Goal: Task Accomplishment & Management: Manage account settings

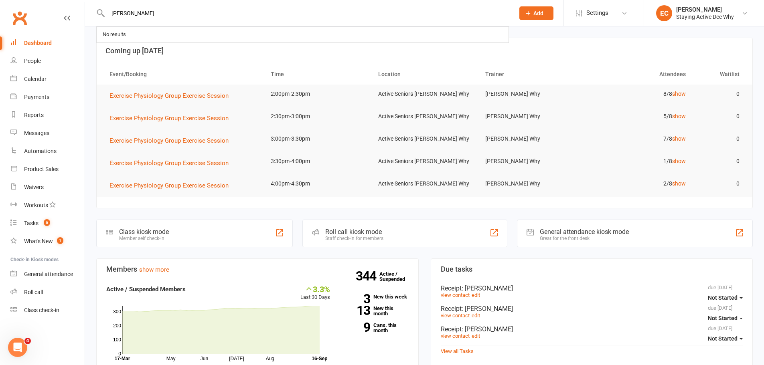
type input "[PERSON_NAME]"
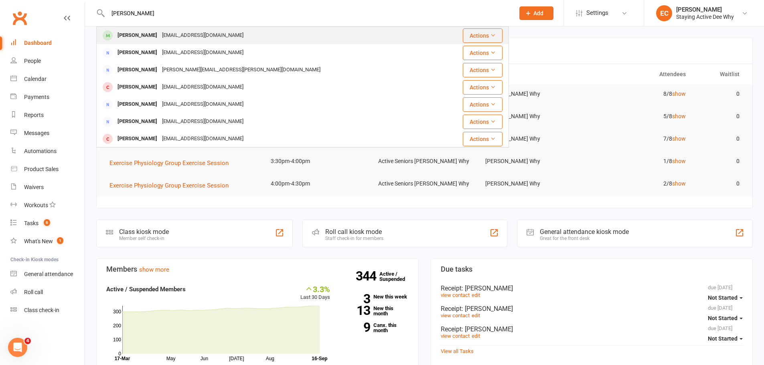
click at [127, 33] on div "[PERSON_NAME]" at bounding box center [137, 36] width 44 height 12
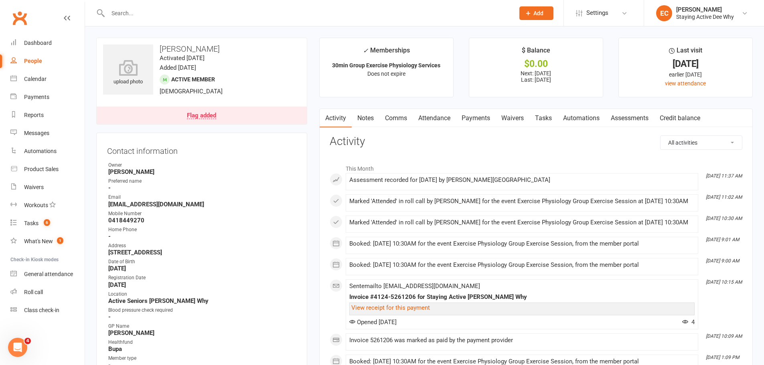
click at [473, 117] on link "Payments" at bounding box center [476, 118] width 40 height 18
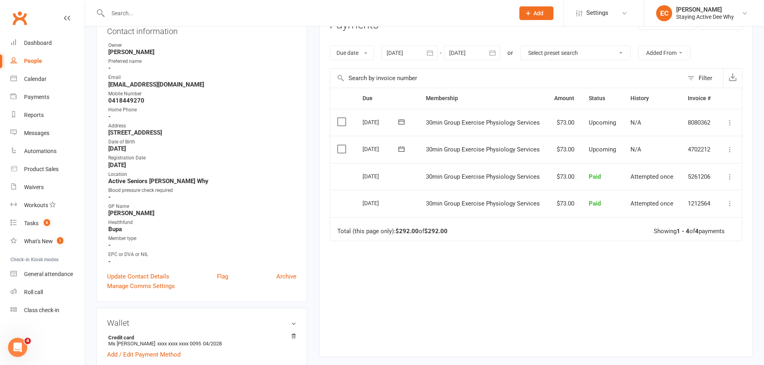
scroll to position [120, 0]
click at [727, 177] on icon at bounding box center [730, 176] width 8 height 8
click at [685, 230] on link "View invoice receipt" at bounding box center [694, 224] width 79 height 16
click at [145, 9] on input "text" at bounding box center [306, 13] width 403 height 11
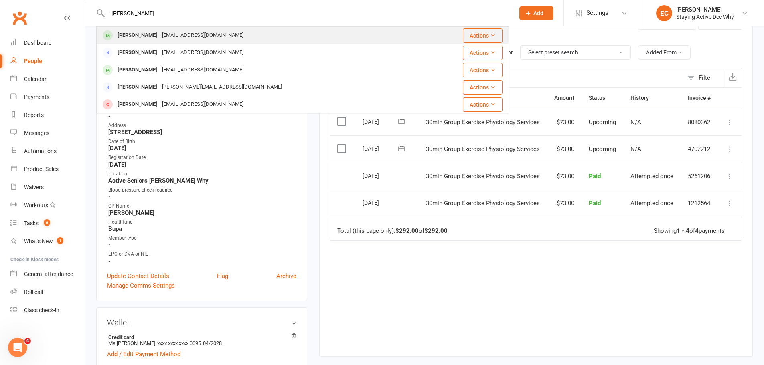
type input "[PERSON_NAME]"
click at [150, 36] on div "[PERSON_NAME]" at bounding box center [137, 36] width 44 height 12
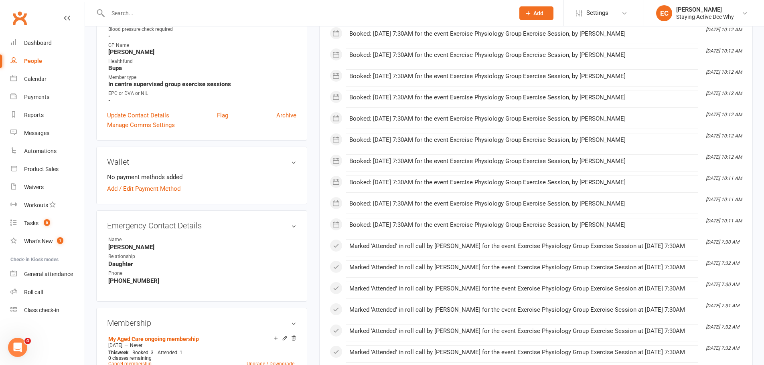
scroll to position [321, 0]
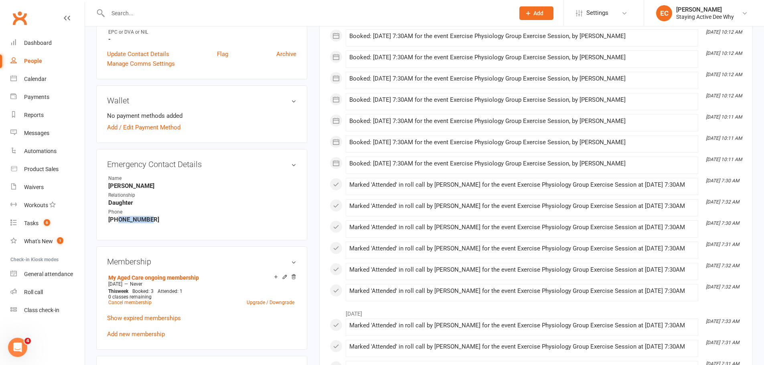
drag, startPoint x: 150, startPoint y: 217, endPoint x: 119, endPoint y: 217, distance: 31.7
click at [119, 217] on strong "[PHONE_NUMBER]" at bounding box center [202, 219] width 188 height 7
copy strong "407402574"
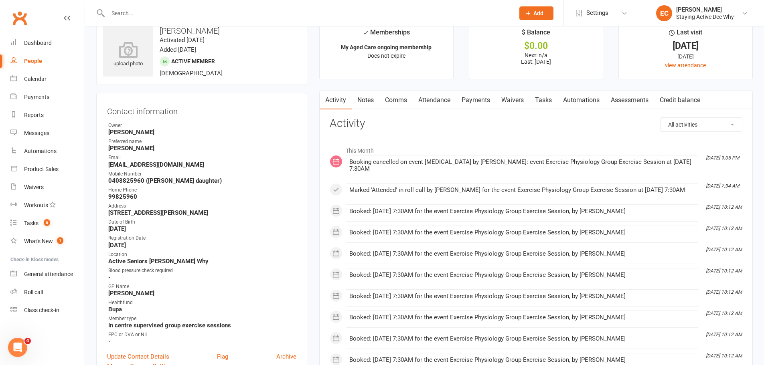
scroll to position [0, 0]
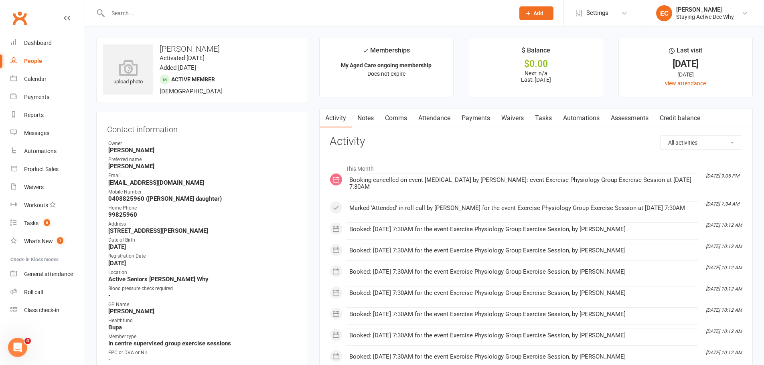
drag, startPoint x: 170, startPoint y: 4, endPoint x: 170, endPoint y: 9, distance: 5.2
click at [170, 9] on div at bounding box center [302, 13] width 412 height 26
click at [168, 12] on input "text" at bounding box center [306, 13] width 403 height 11
click at [156, 12] on input "text" at bounding box center [306, 13] width 403 height 11
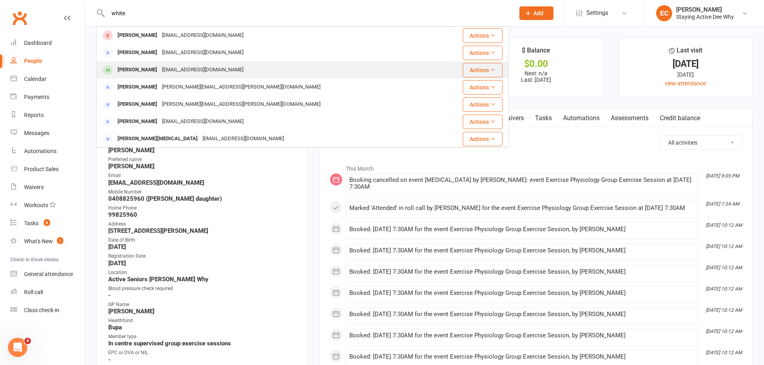
type input "white"
click at [160, 66] on div "[EMAIL_ADDRESS][DOMAIN_NAME]" at bounding box center [203, 70] width 86 height 12
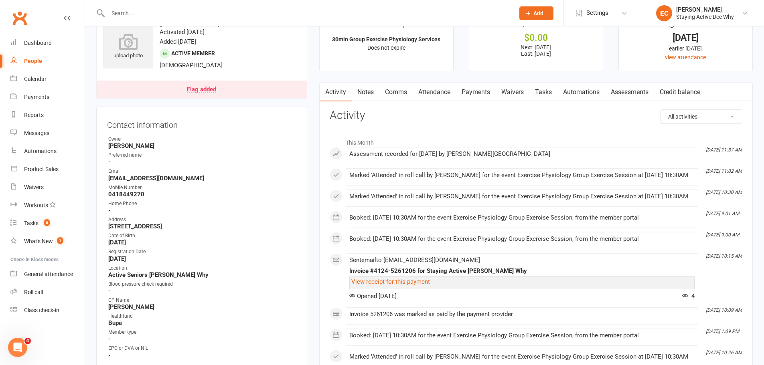
scroll to position [40, 0]
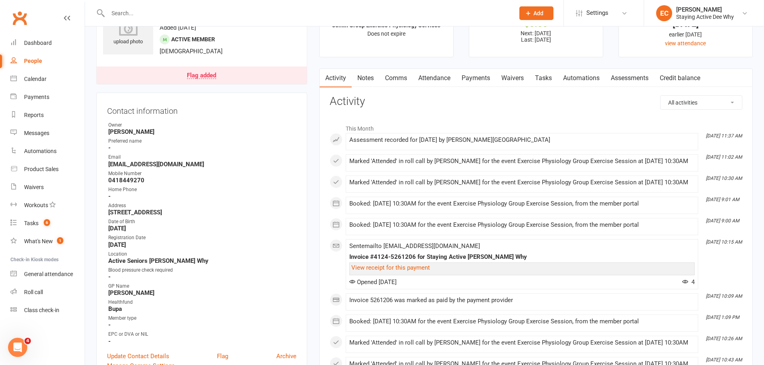
drag, startPoint x: 158, startPoint y: 228, endPoint x: 105, endPoint y: 231, distance: 53.4
click at [105, 231] on div "Contact information Owner [PERSON_NAME] Preferred name - Email [EMAIL_ADDRESS][…" at bounding box center [201, 237] width 211 height 289
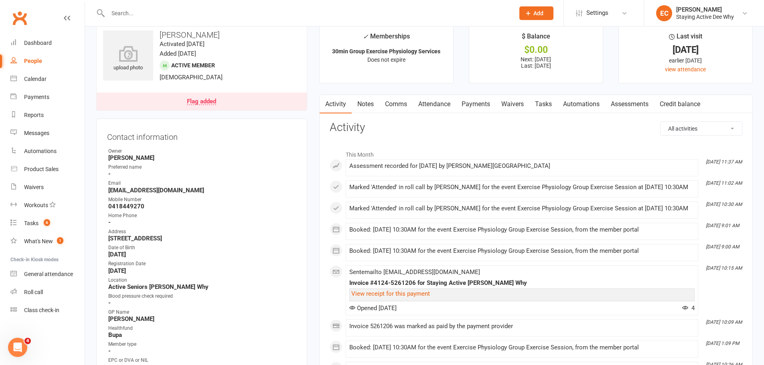
scroll to position [0, 0]
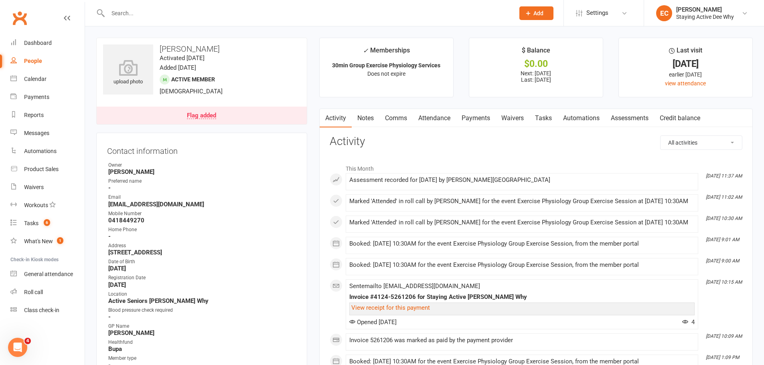
click at [131, 9] on input "text" at bounding box center [306, 13] width 403 height 11
type input "smee"
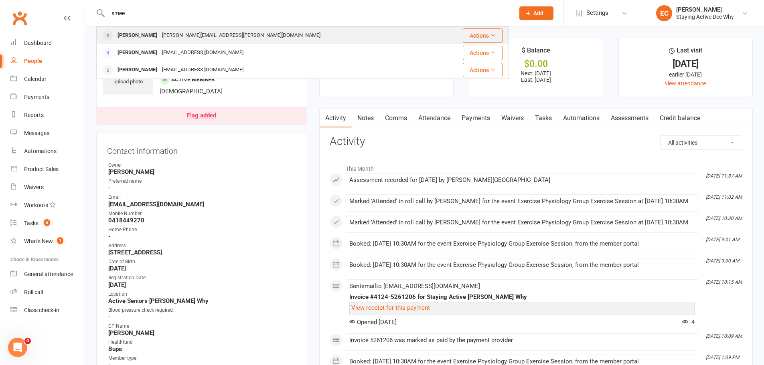
click at [128, 31] on div "[PERSON_NAME]" at bounding box center [137, 36] width 44 height 12
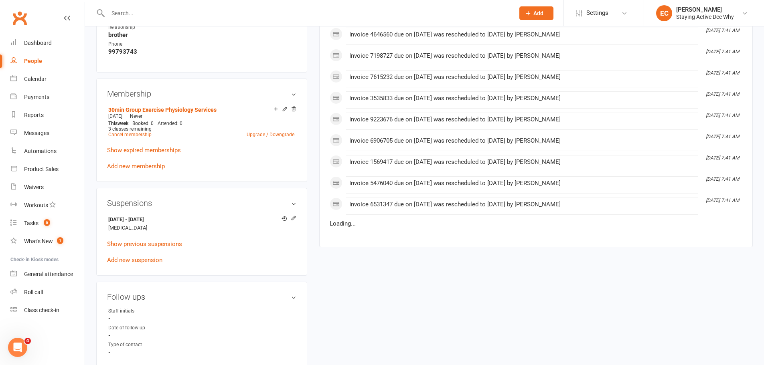
scroll to position [521, 0]
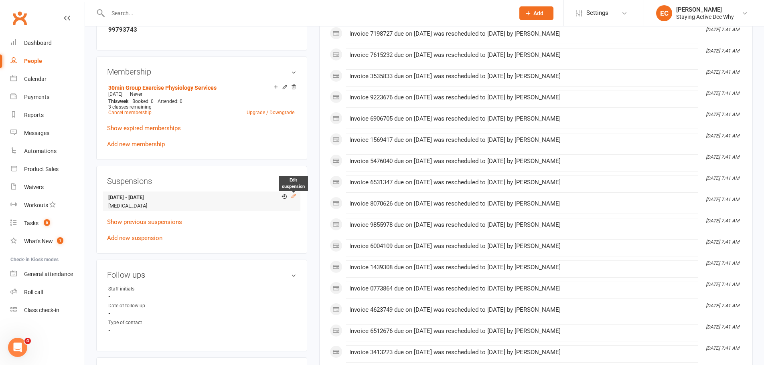
click at [295, 193] on icon at bounding box center [294, 196] width 6 height 6
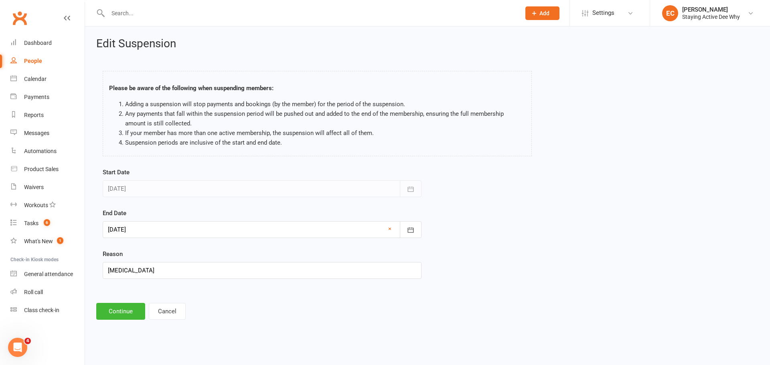
click at [174, 233] on div at bounding box center [262, 229] width 319 height 17
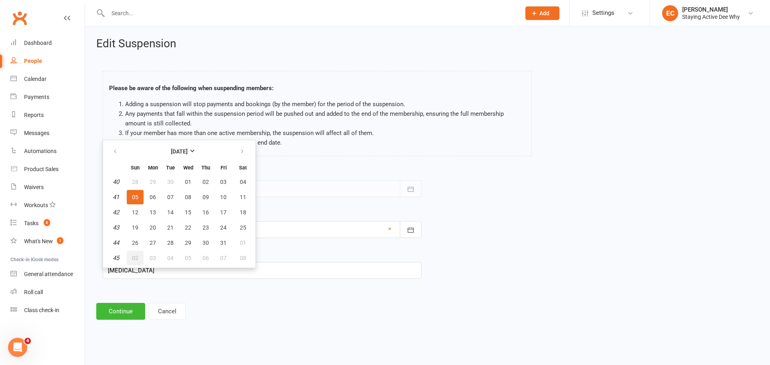
click at [133, 258] on span "02" at bounding box center [135, 258] width 6 height 6
type input "[DATE]"
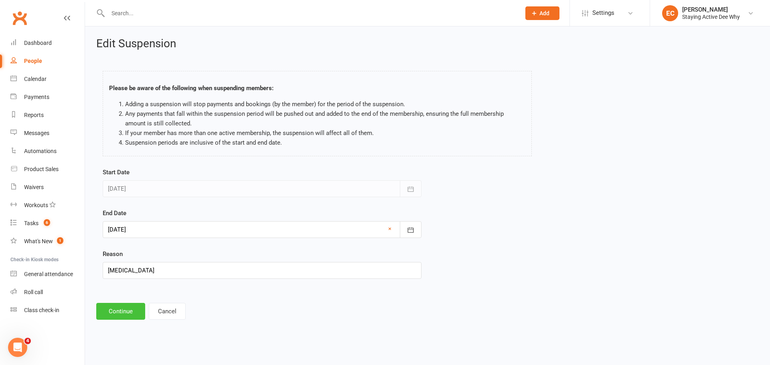
click at [129, 316] on button "Continue" at bounding box center [120, 311] width 49 height 17
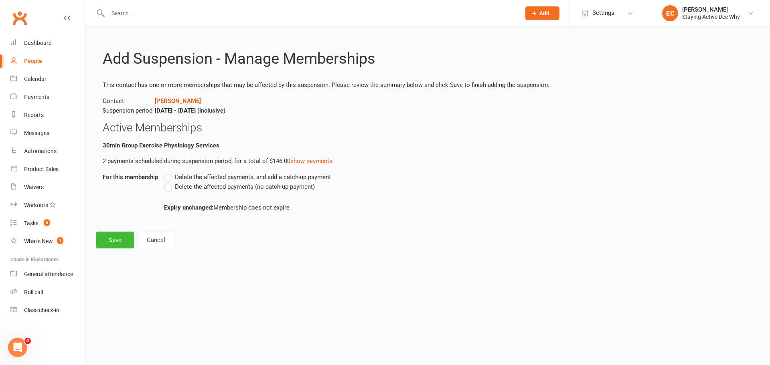
click at [200, 190] on label "Delete the affected payments (no catch-up payment)" at bounding box center [239, 187] width 151 height 10
click at [169, 182] on input "Delete the affected payments (no catch-up payment)" at bounding box center [166, 182] width 5 height 0
click at [123, 242] on button "Save" at bounding box center [115, 240] width 38 height 17
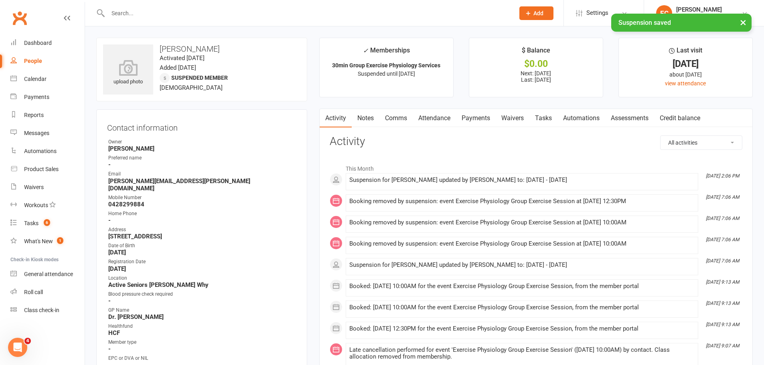
click at [370, 115] on link "Notes" at bounding box center [366, 118] width 28 height 18
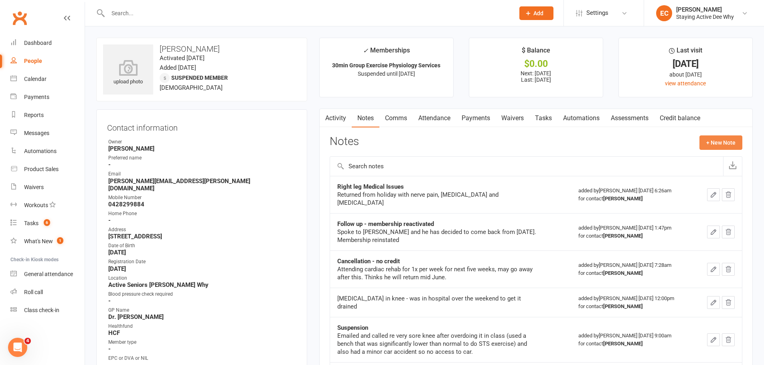
click at [709, 143] on button "+ New Note" at bounding box center [720, 142] width 43 height 14
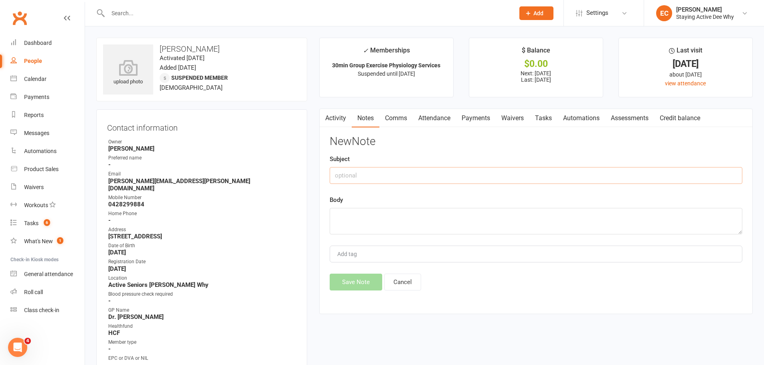
click at [411, 178] on input "text" at bounding box center [536, 175] width 412 height 17
type input "Celluitis"
click at [398, 216] on textarea at bounding box center [536, 221] width 412 height 26
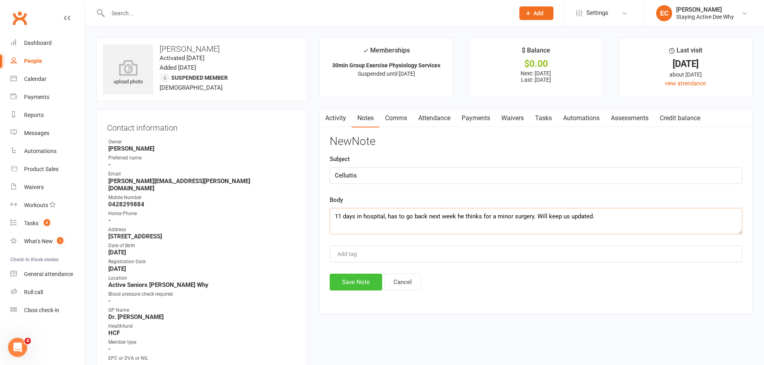
type textarea "11 days in hospital, has to go back next week he thinks for a minor surgery. Wi…"
click at [368, 281] on button "Save Note" at bounding box center [356, 282] width 53 height 17
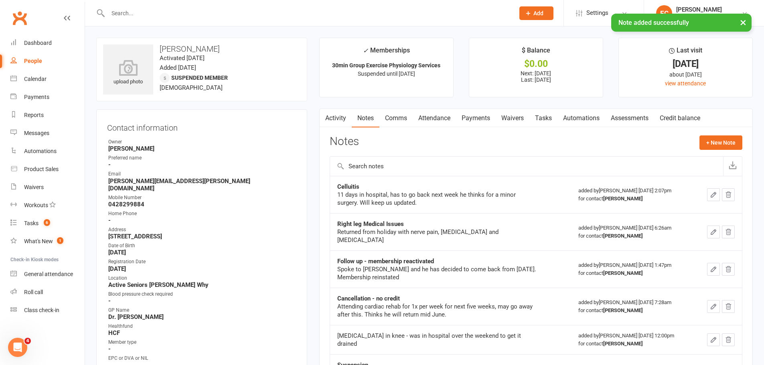
click at [709, 194] on button "button" at bounding box center [713, 194] width 13 height 13
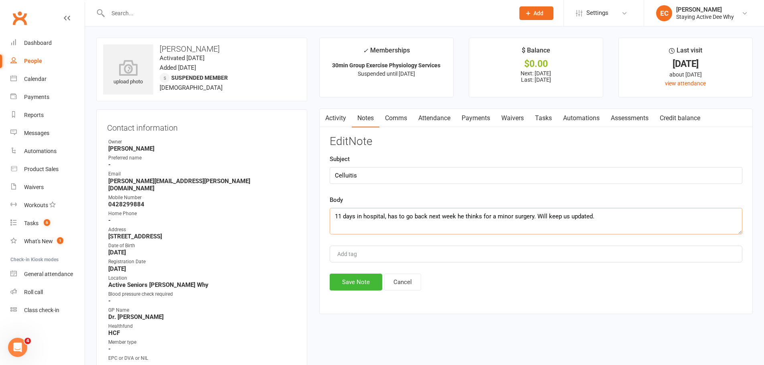
click at [631, 216] on textarea "11 days in hospital, has to go back next week he thinks for a minor surgery. Wi…" at bounding box center [536, 221] width 412 height 26
type textarea "11 days in hospital, has to go back next week he thinks for a minor surgery. Wi…"
click at [374, 280] on button "Save Note" at bounding box center [356, 282] width 53 height 17
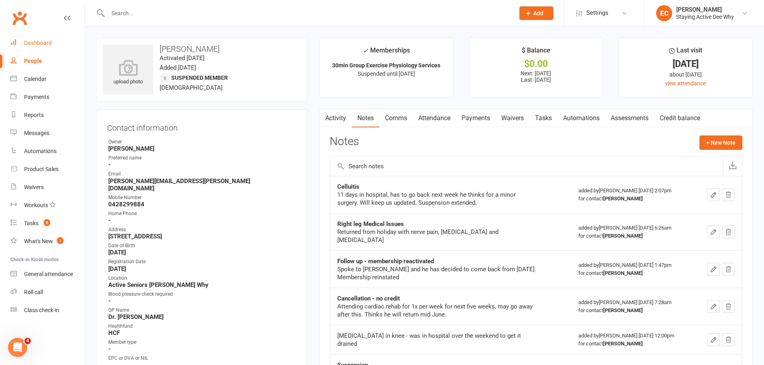
click at [43, 42] on div "Dashboard" at bounding box center [38, 43] width 28 height 6
